Goal: Answer question/provide support

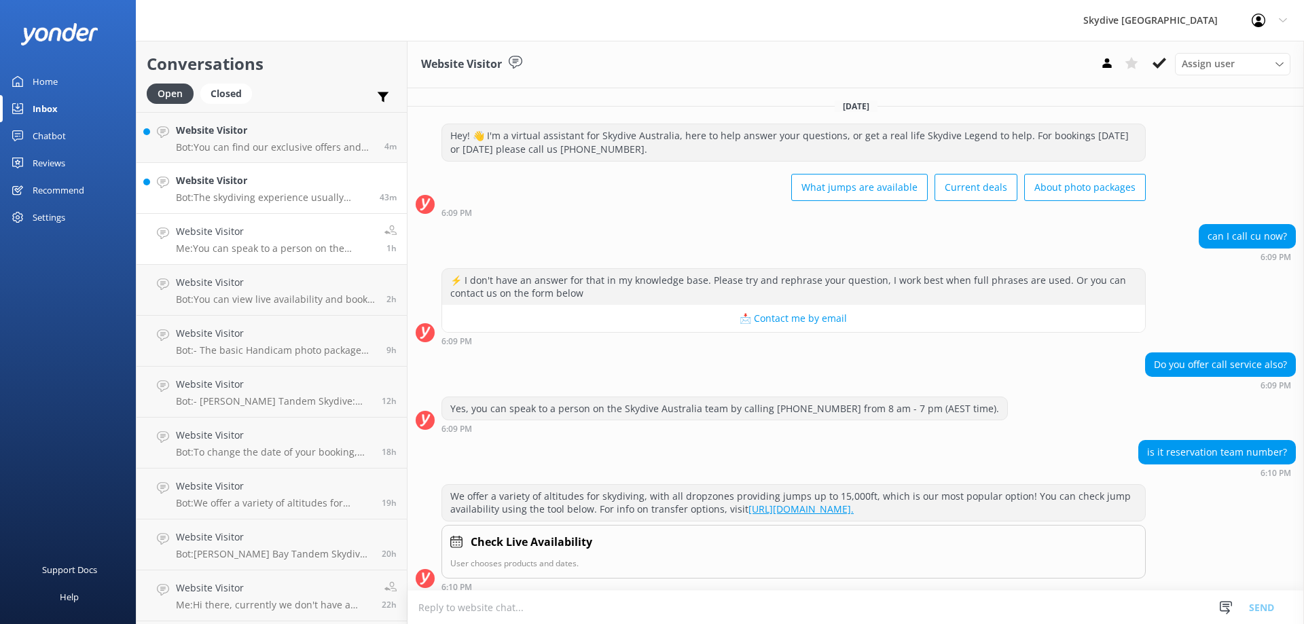
scroll to position [250, 0]
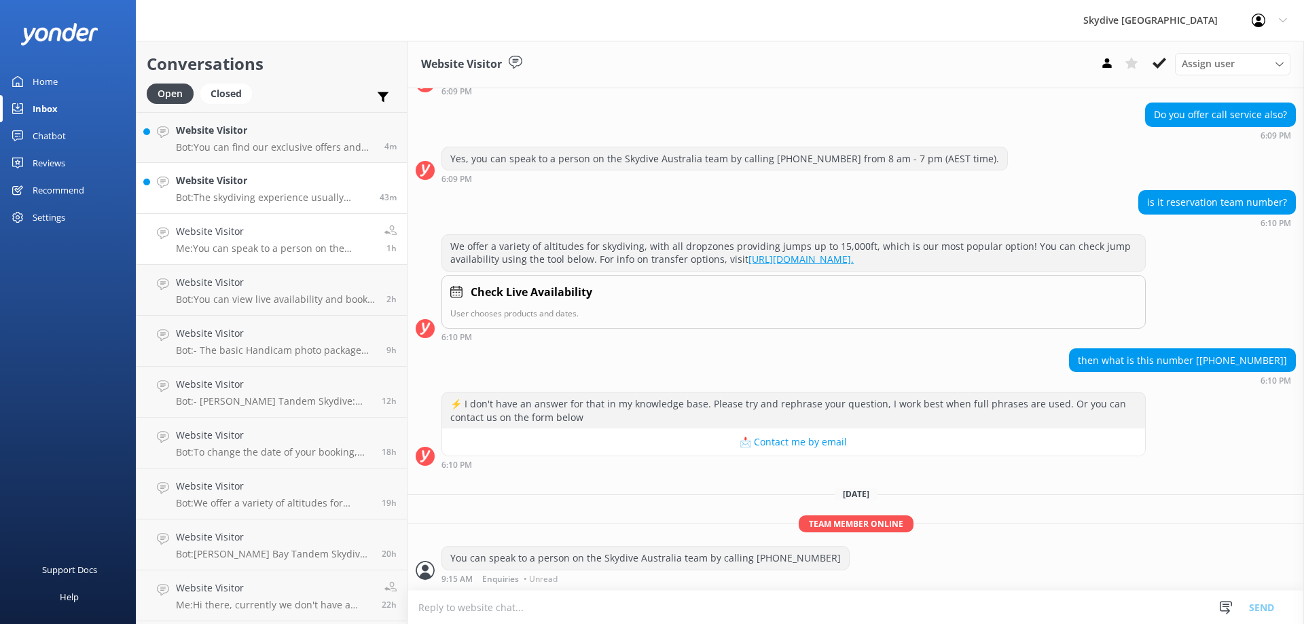
click at [281, 200] on p "Bot: The skydiving experience usually takes a couple of hours, but it's recomme…" at bounding box center [273, 198] width 194 height 12
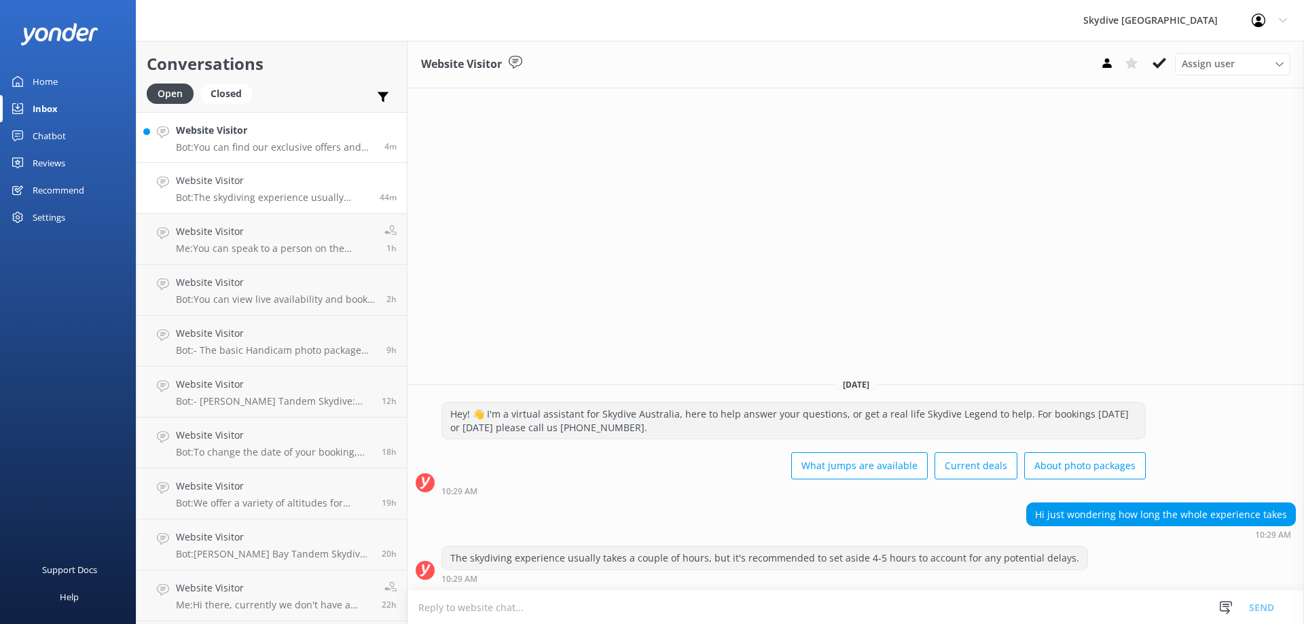
click at [307, 143] on p "Bot: You can find our exclusive offers and current deals by visiting our specia…" at bounding box center [275, 147] width 198 height 12
